Goal: Information Seeking & Learning: Check status

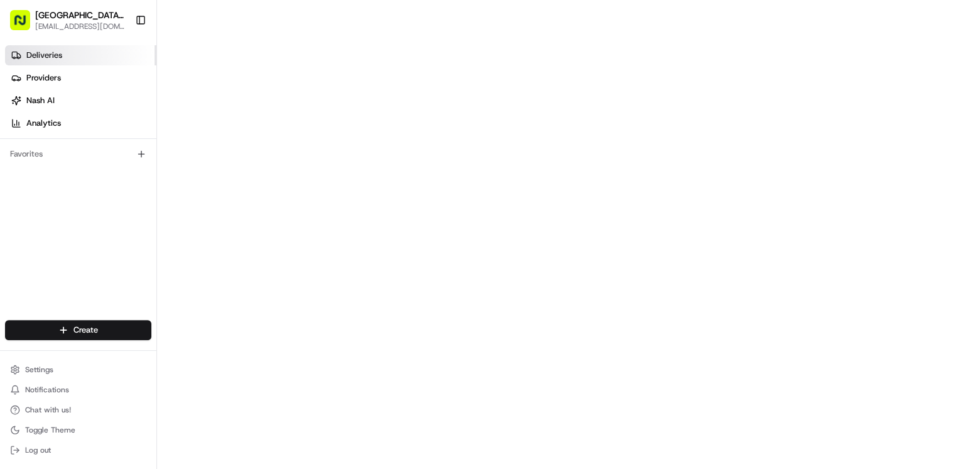
click at [48, 56] on span "Deliveries" at bounding box center [44, 55] width 36 height 11
